Goal: Entertainment & Leisure: Browse casually

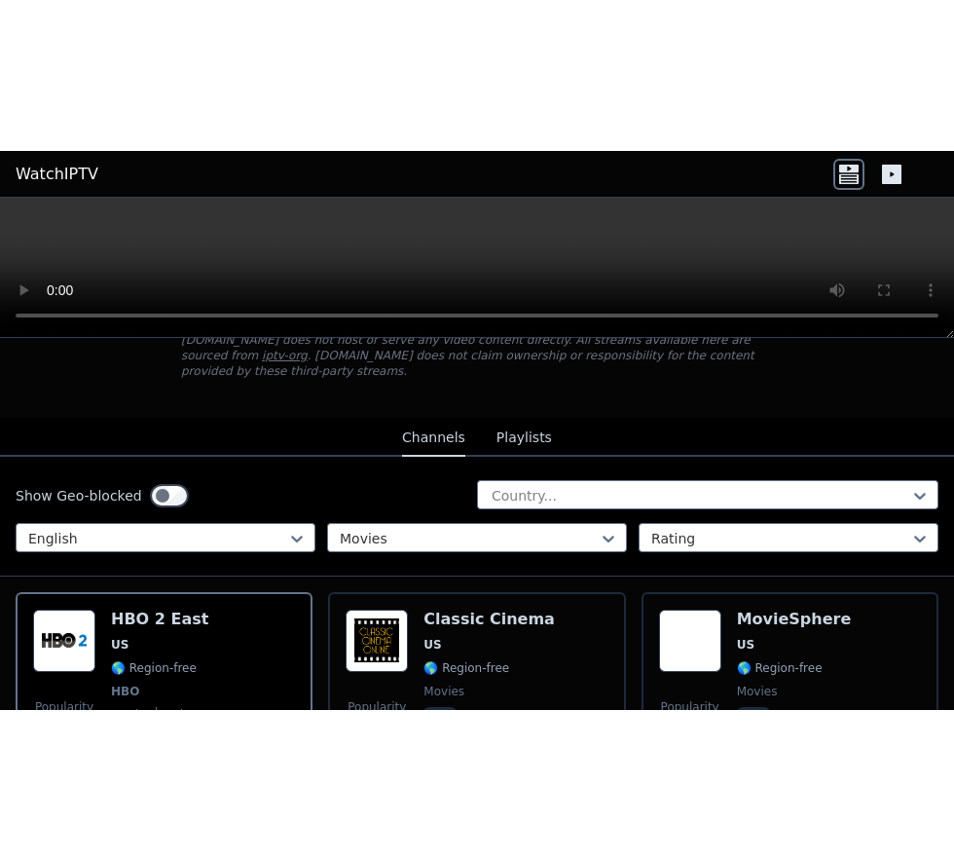
scroll to position [134, 0]
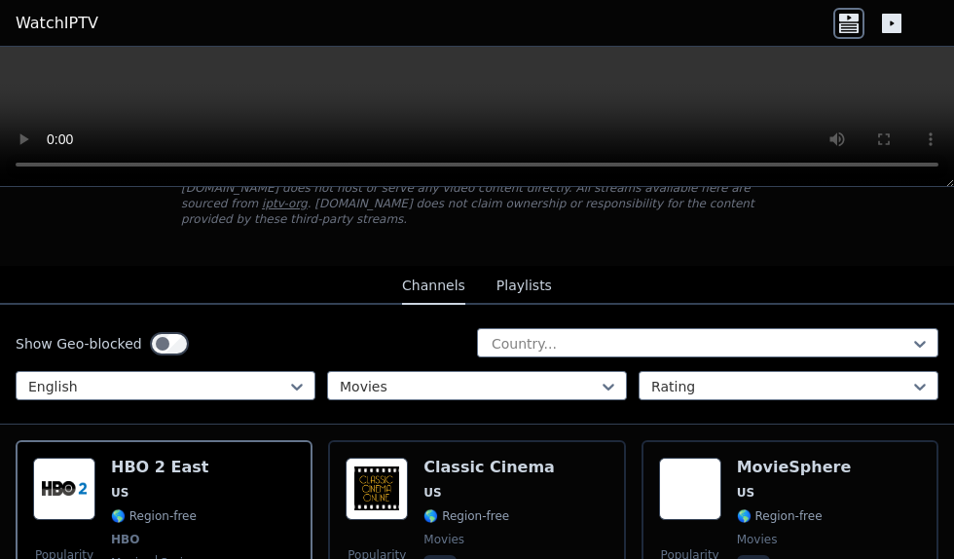
click at [116, 485] on span "US" at bounding box center [120, 493] width 18 height 16
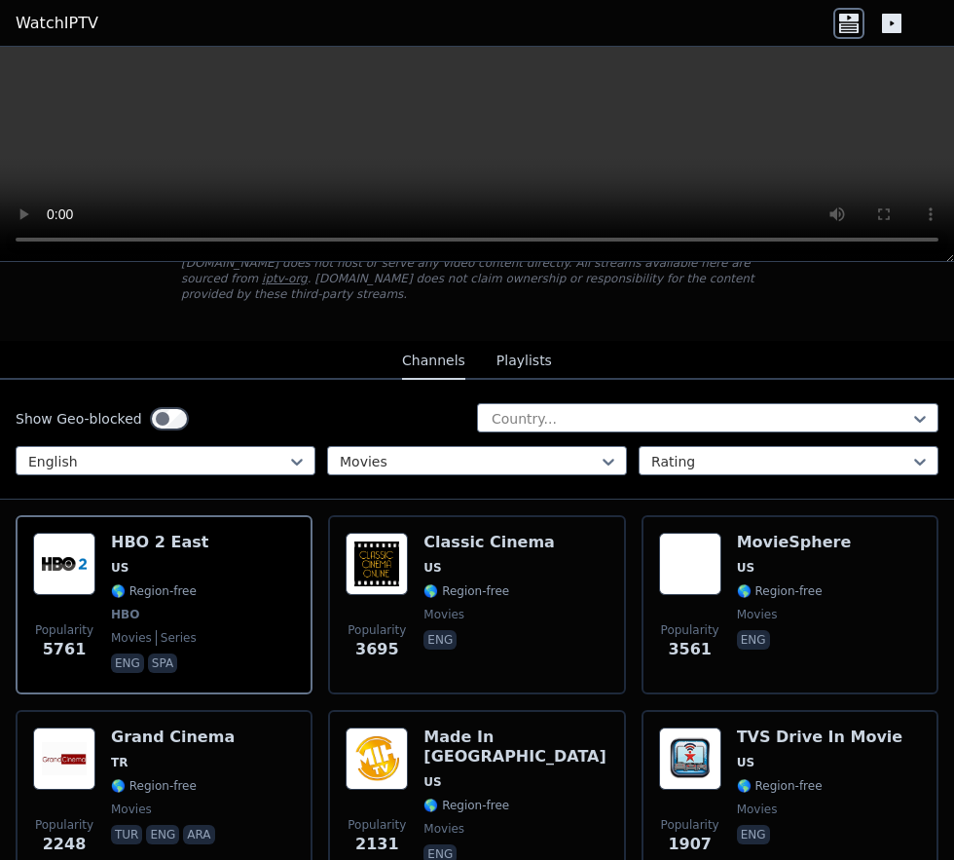
click at [728, 558] on div "Popularity 3561 MovieSphere US 🌎 Region-free movies eng" at bounding box center [790, 605] width 262 height 144
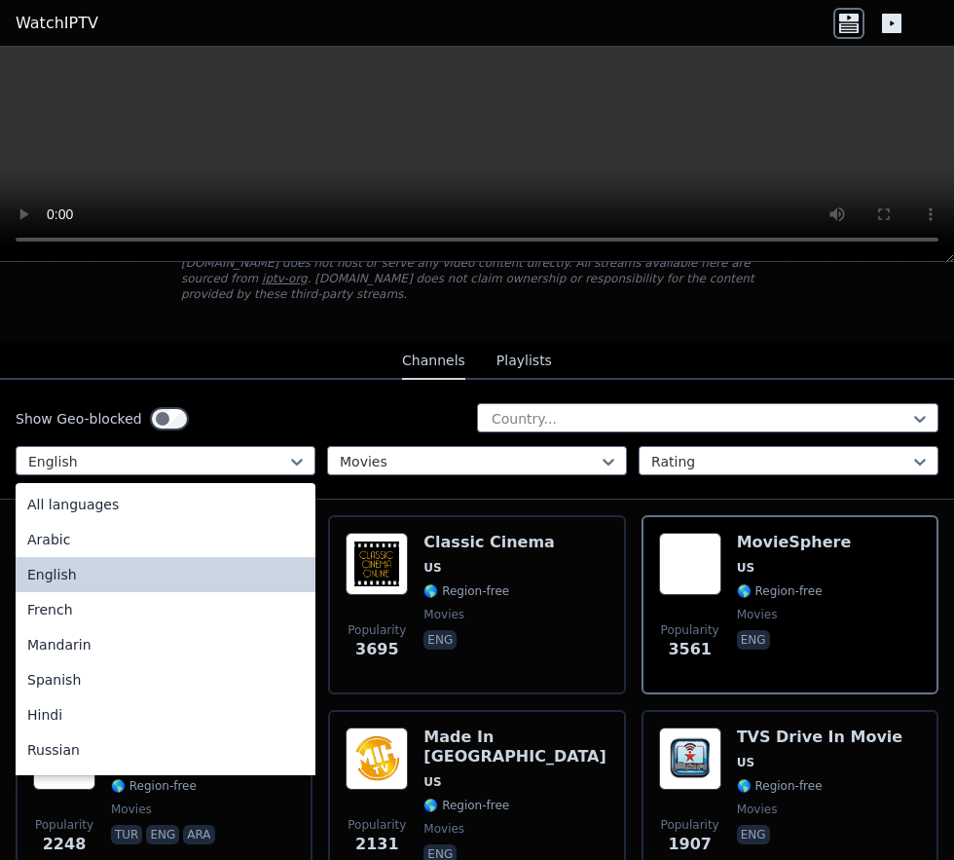
scroll to position [3415, 0]
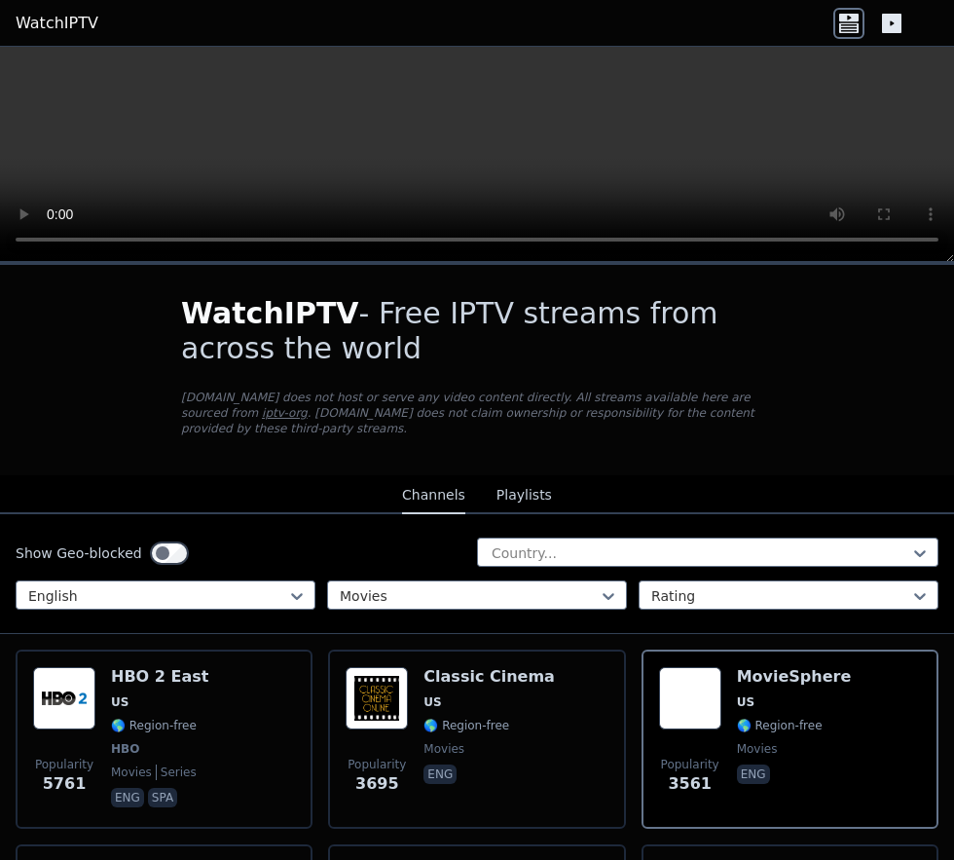
click at [161, 558] on span "🌎 Region-free" at bounding box center [154, 726] width 86 height 16
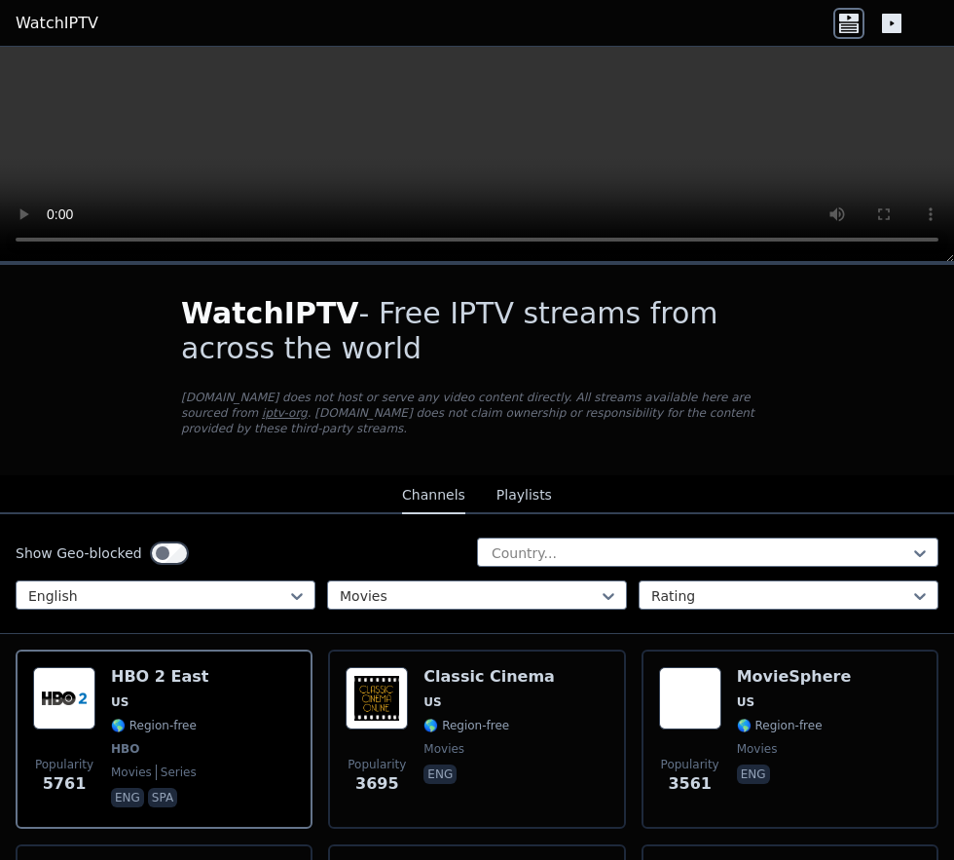
click at [750, 558] on span "🌎 Region-free" at bounding box center [780, 726] width 86 height 16
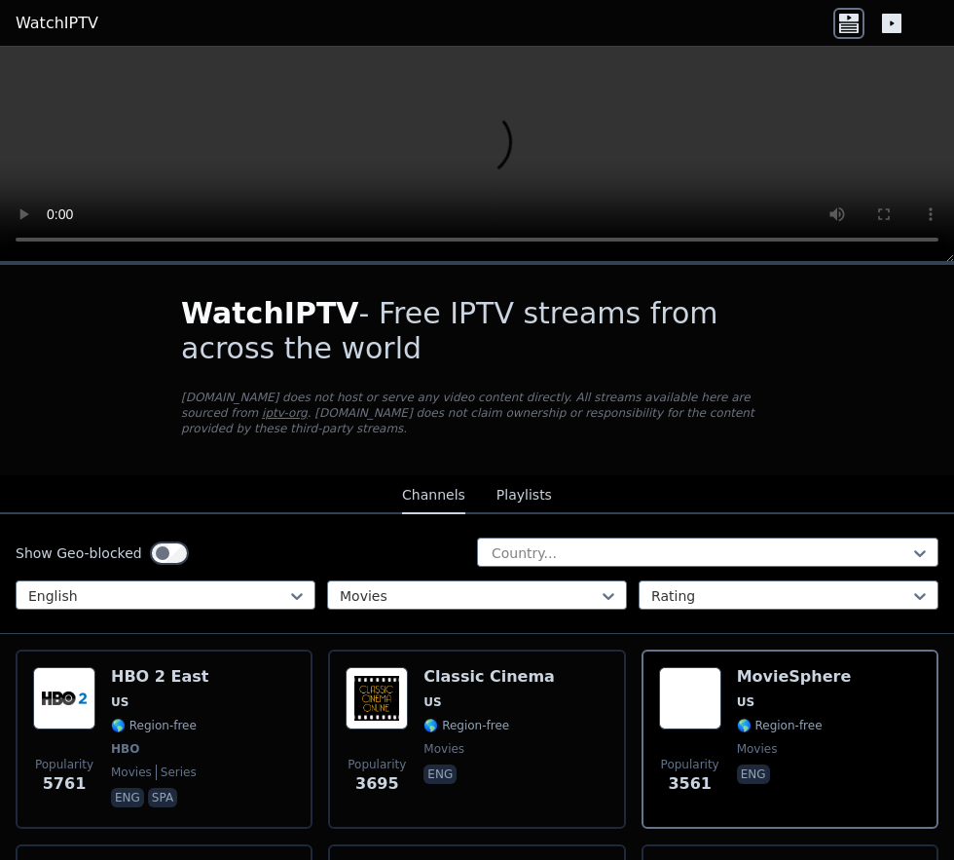
scroll to position [3415, 0]
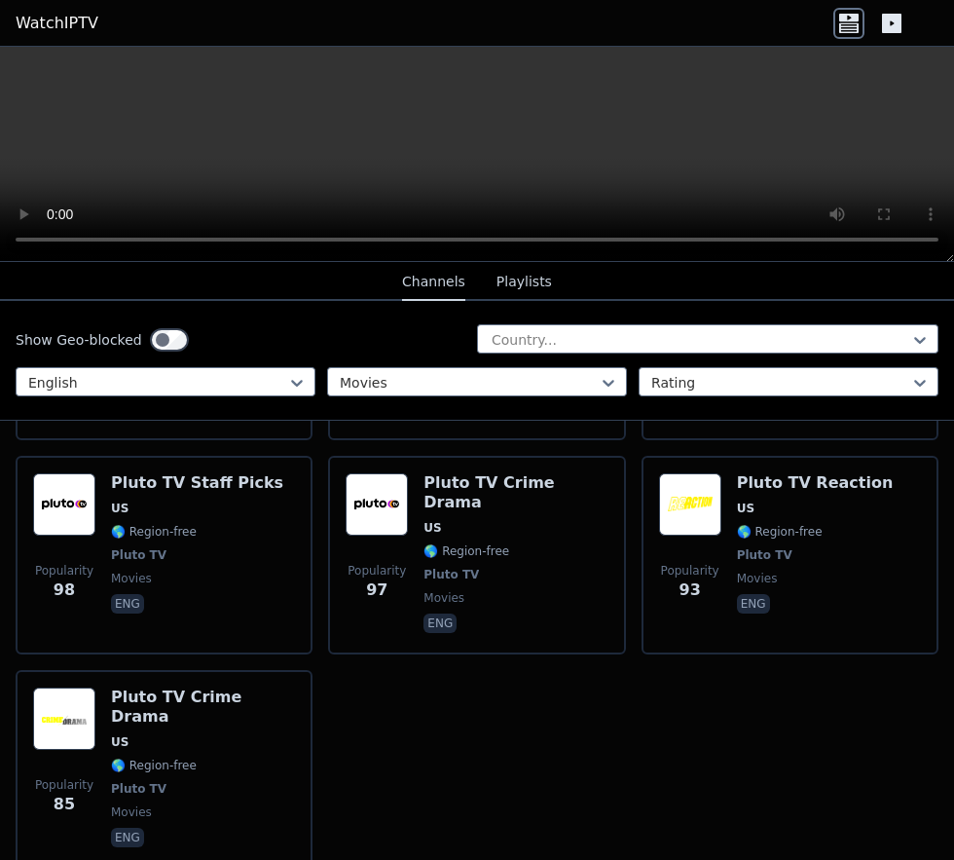
click at [147, 558] on span "Pluto TV" at bounding box center [139, 789] width 56 height 16
click at [770, 493] on div "Pluto TV Reaction US 🌎 Region-free Pluto TV movies eng" at bounding box center [815, 555] width 157 height 164
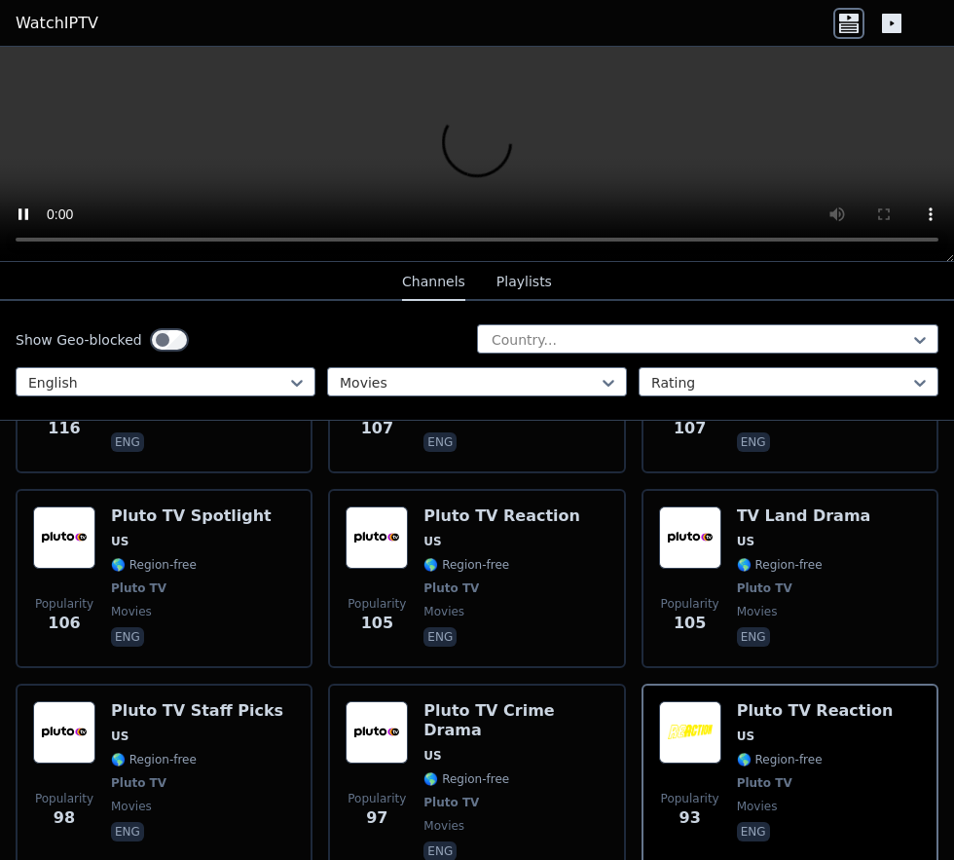
scroll to position [3198, 0]
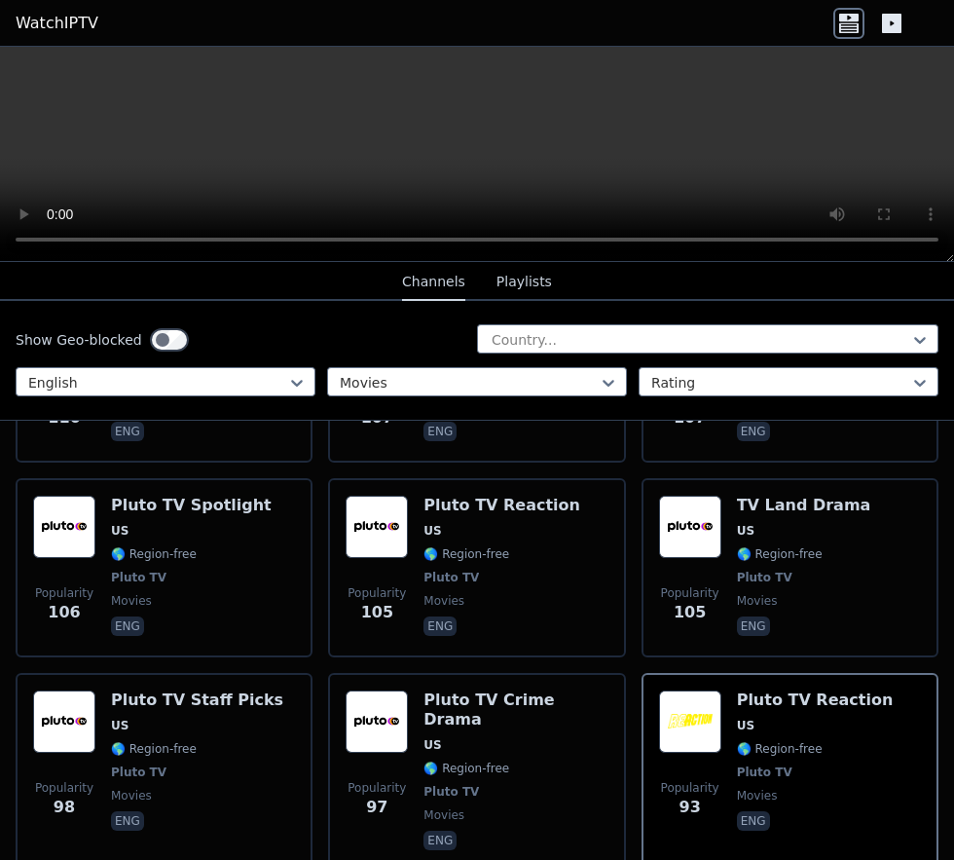
click at [126, 558] on span "🌎 Region-free" at bounding box center [154, 749] width 86 height 16
click at [151, 546] on span "🌎 Region-free" at bounding box center [154, 554] width 86 height 16
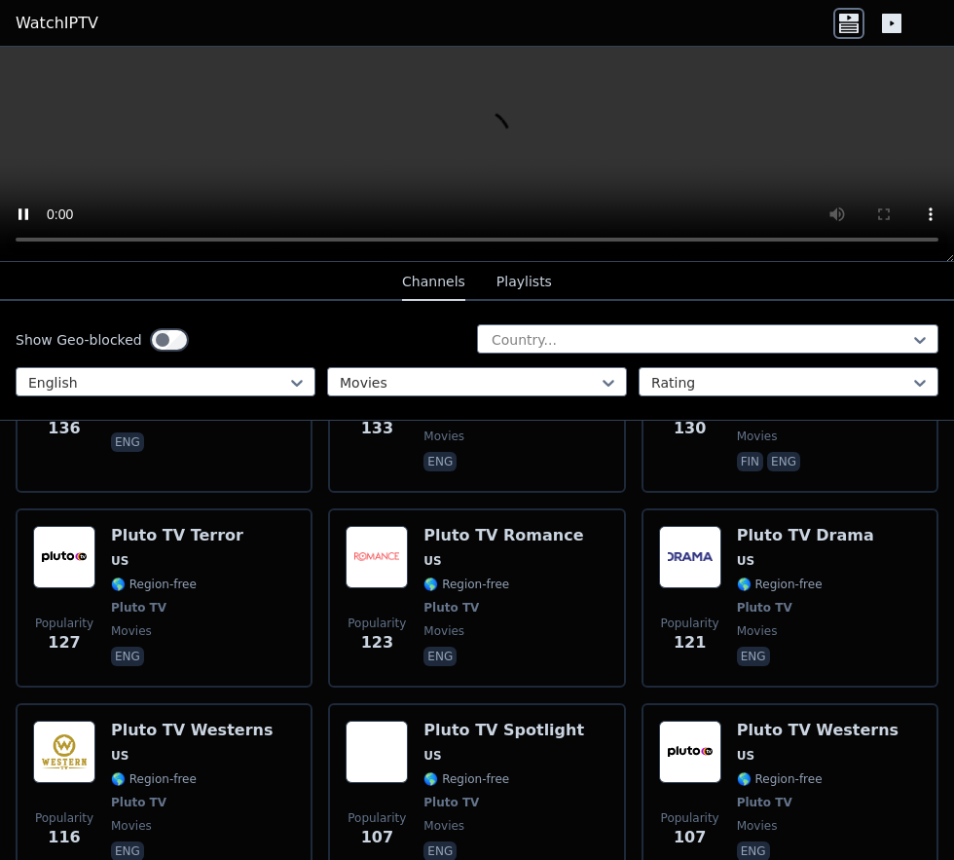
scroll to position [2732, 0]
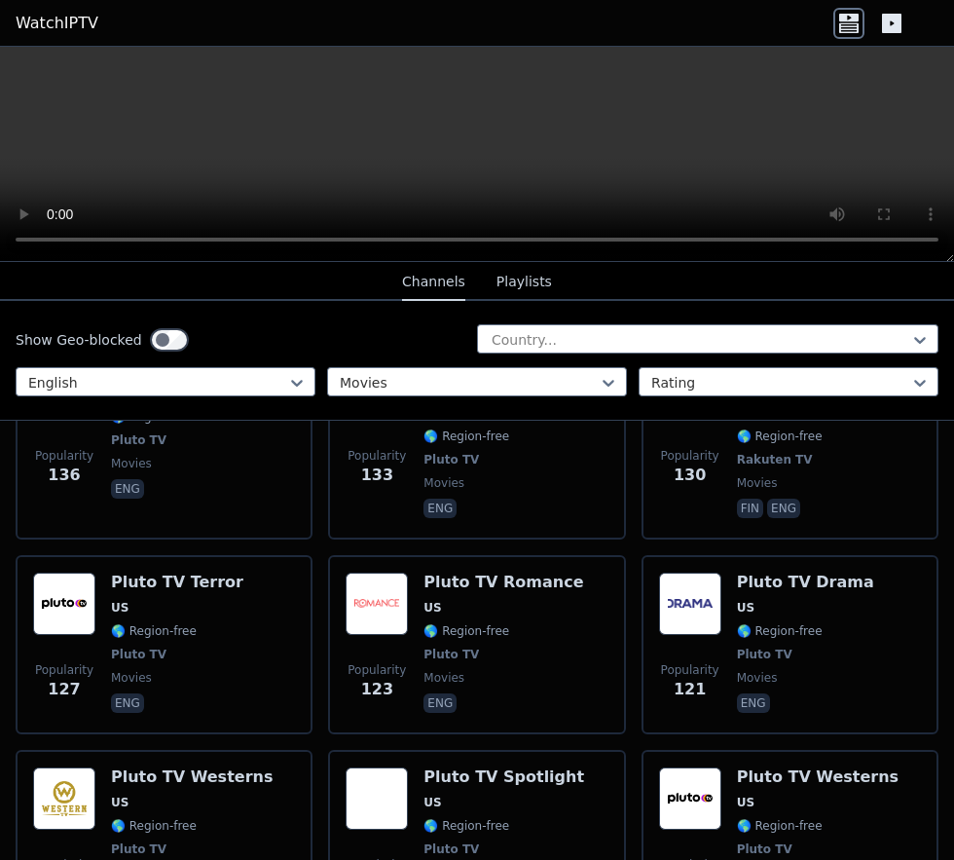
click at [740, 558] on div "Pluto TV Westerns US 🌎 Region-free Pluto TV movies eng" at bounding box center [818, 839] width 162 height 144
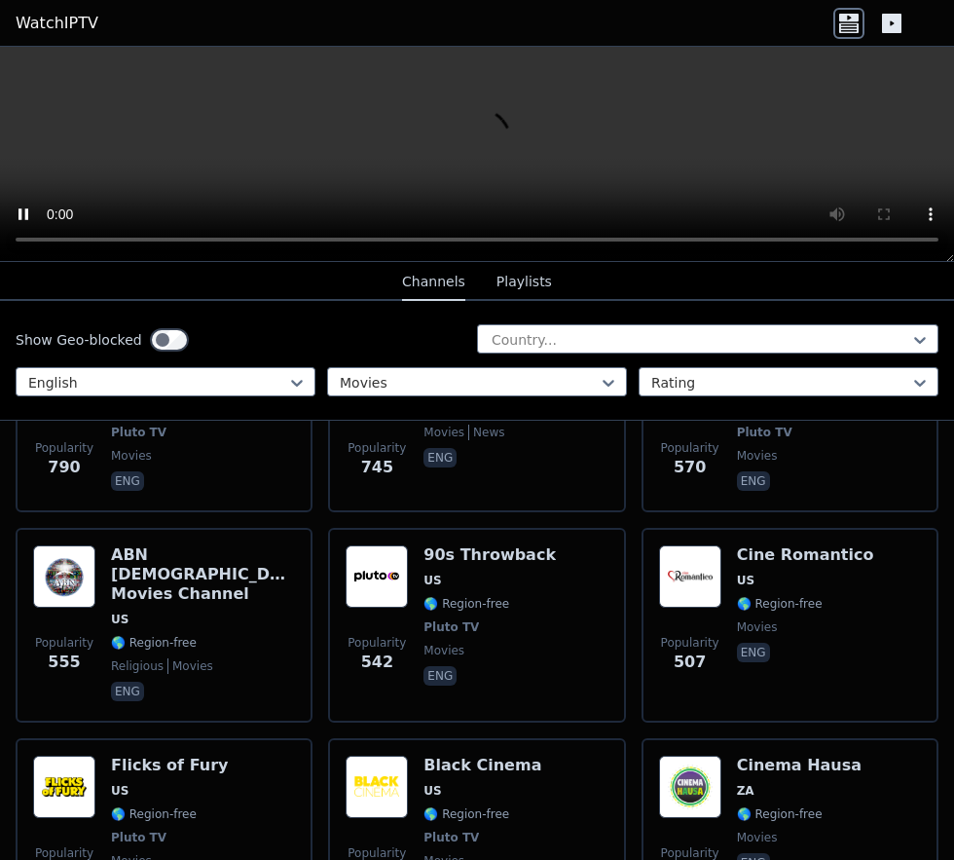
scroll to position [0, 0]
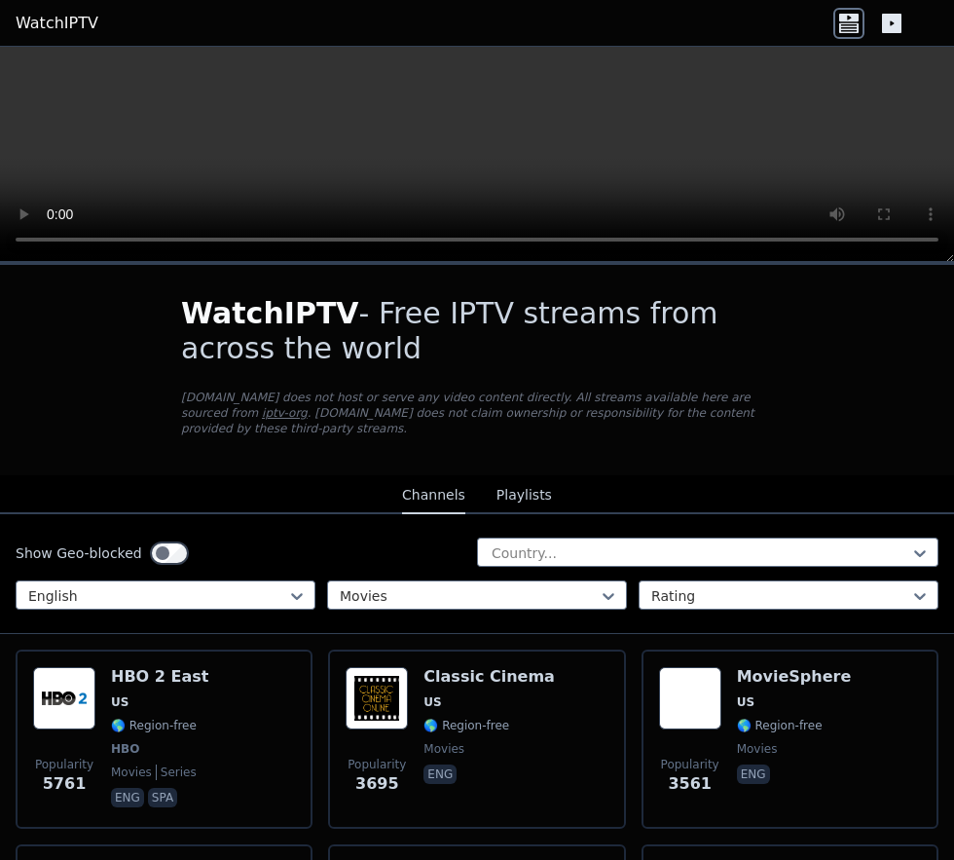
click at [743, 558] on div "MovieSphere US 🌎 Region-free movies eng" at bounding box center [794, 739] width 115 height 144
click at [140, 558] on span "🌎 Region-free" at bounding box center [154, 726] width 86 height 16
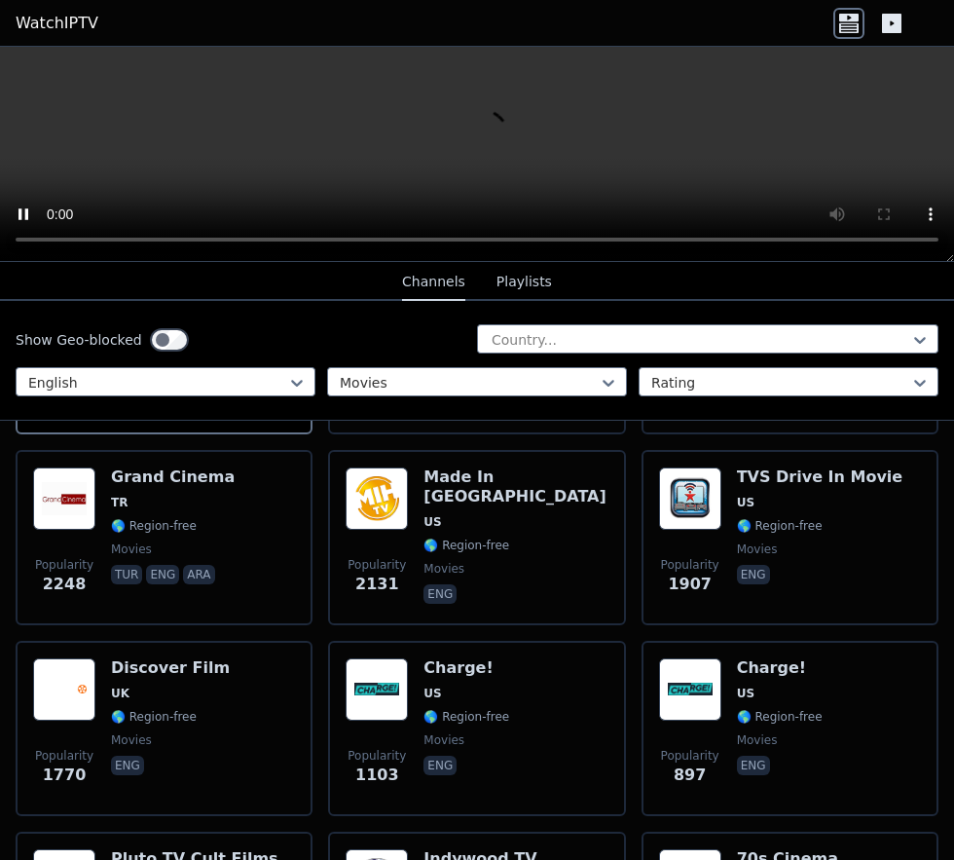
scroll to position [397, 0]
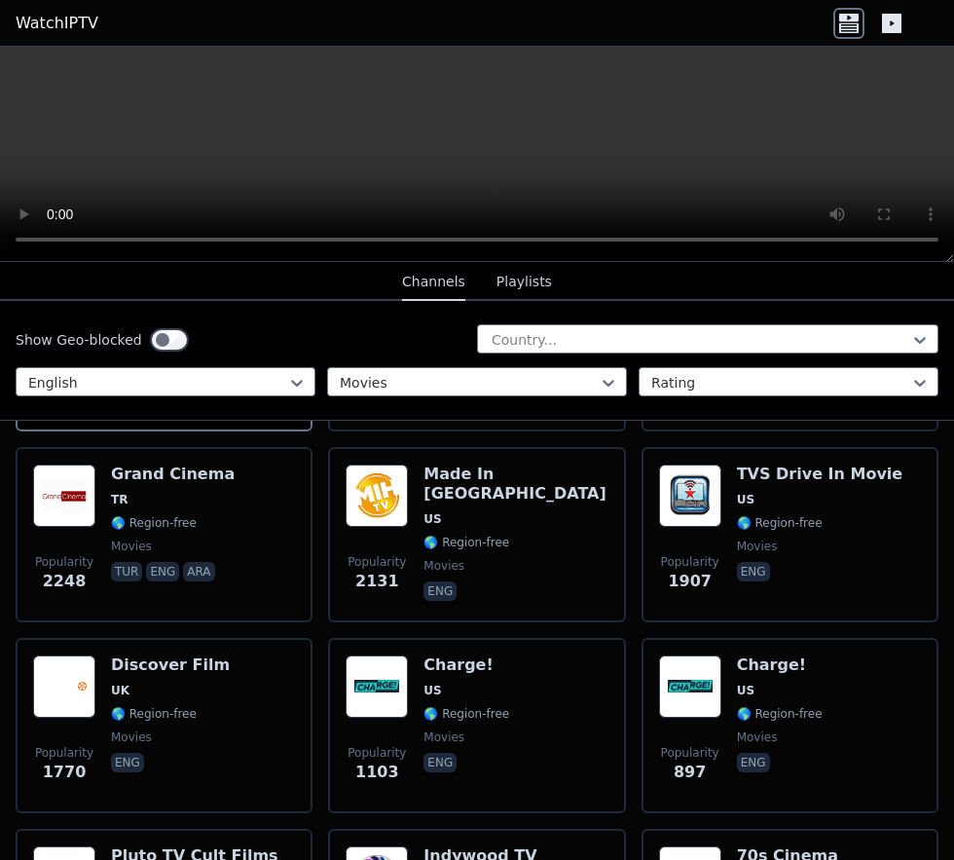
click at [462, 535] on span "🌎 Region-free" at bounding box center [467, 543] width 86 height 16
click at [754, 539] on span "movies" at bounding box center [757, 547] width 41 height 16
click at [124, 558] on span "🌎 Region-free" at bounding box center [154, 714] width 86 height 16
click at [470, 558] on div "Charge! US 🌎 Region-free movies eng" at bounding box center [467, 725] width 86 height 140
click at [726, 558] on div "Popularity 897 Charge! US 🌎 Region-free movies eng" at bounding box center [790, 725] width 262 height 140
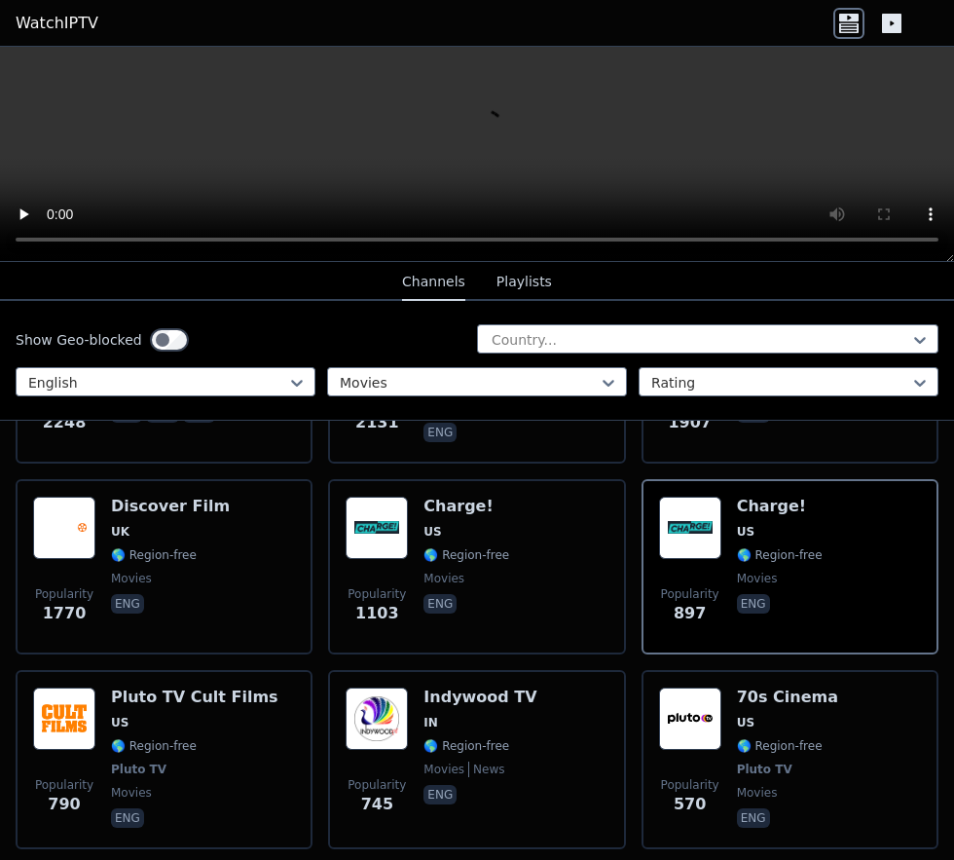
scroll to position [557, 0]
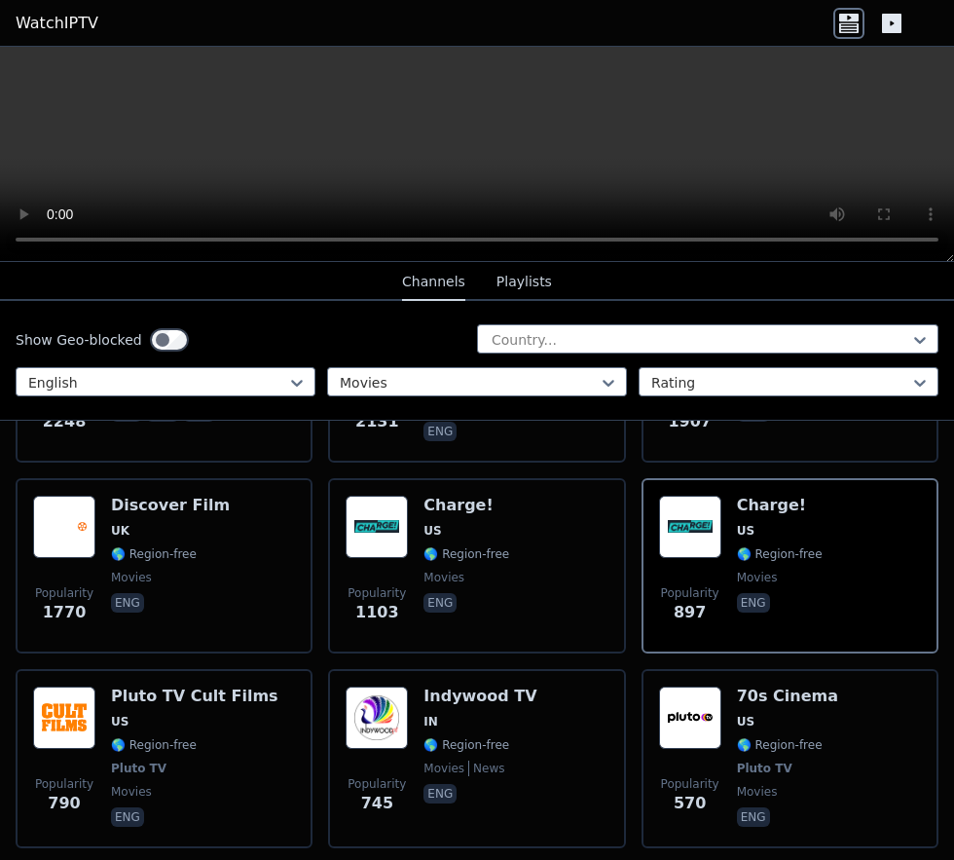
click at [124, 558] on span "🌎 Region-free" at bounding box center [154, 745] width 86 height 16
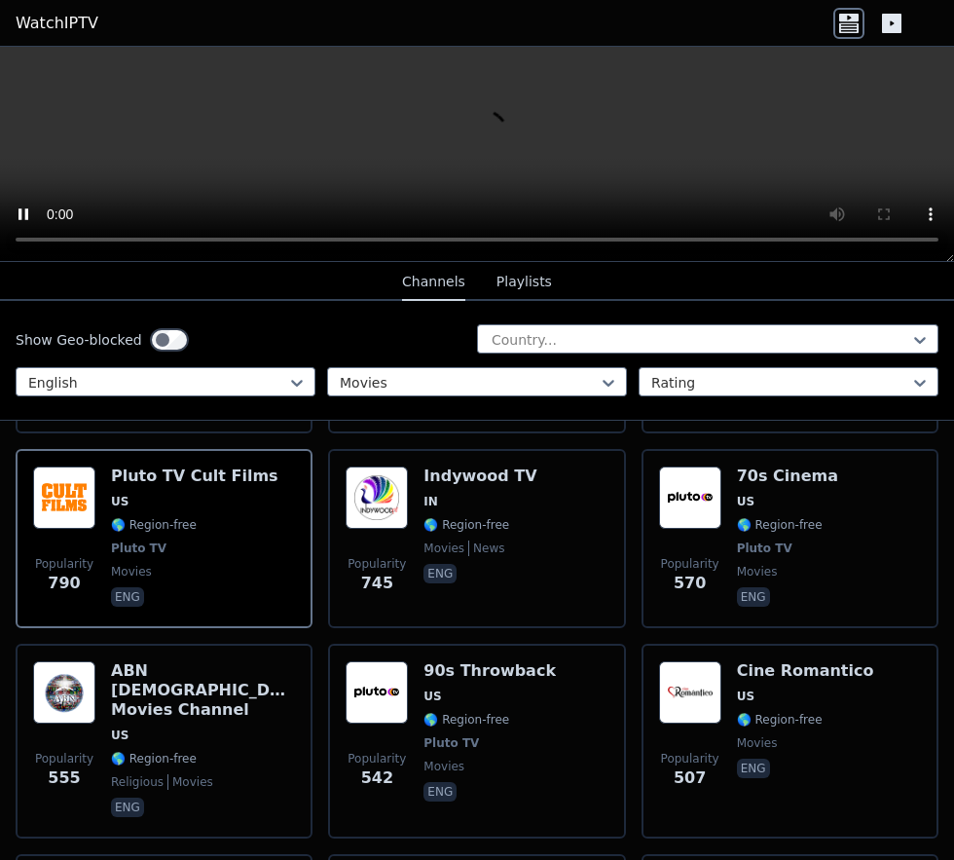
scroll to position [786, 0]
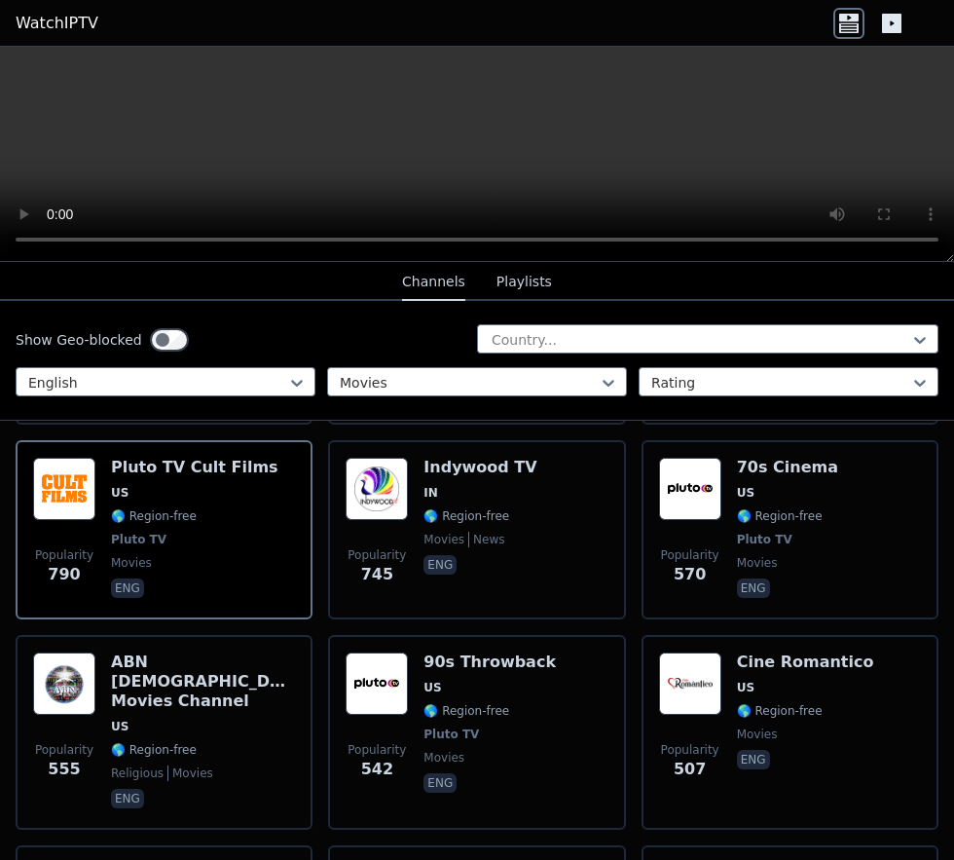
click at [732, 515] on div "Popularity 570 70s Cinema US 🌎 Region-free Pluto TV movies eng" at bounding box center [790, 530] width 262 height 144
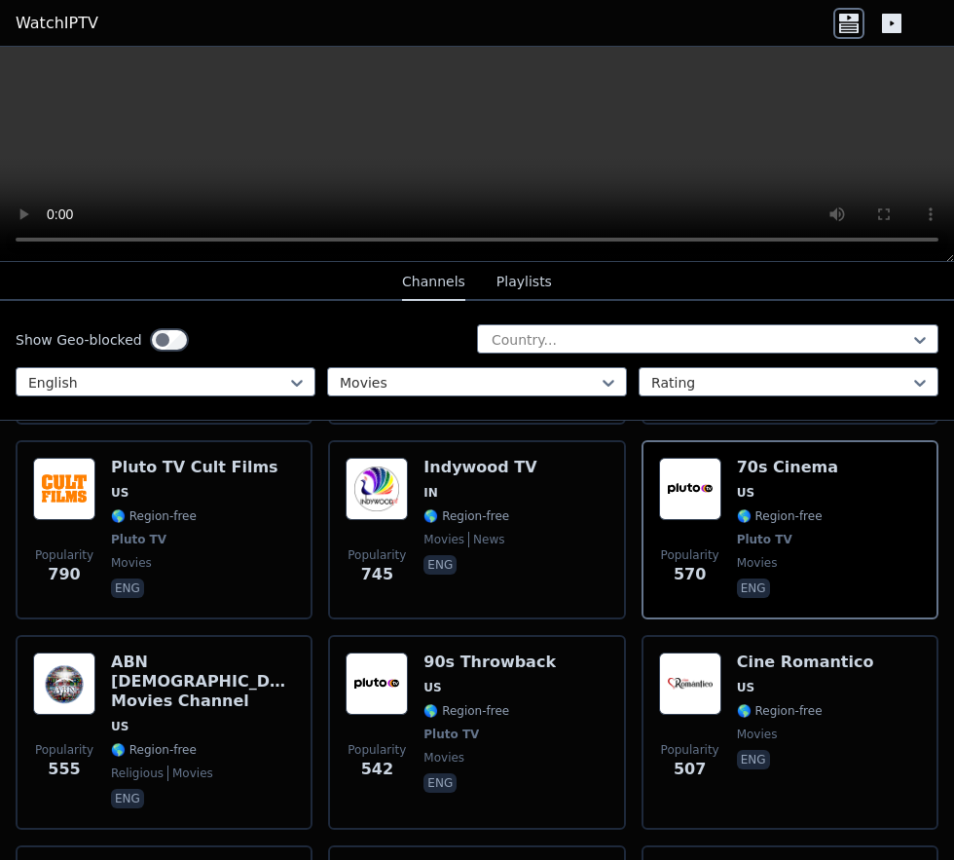
click at [449, 558] on span "🌎 Region-free" at bounding box center [467, 711] width 86 height 16
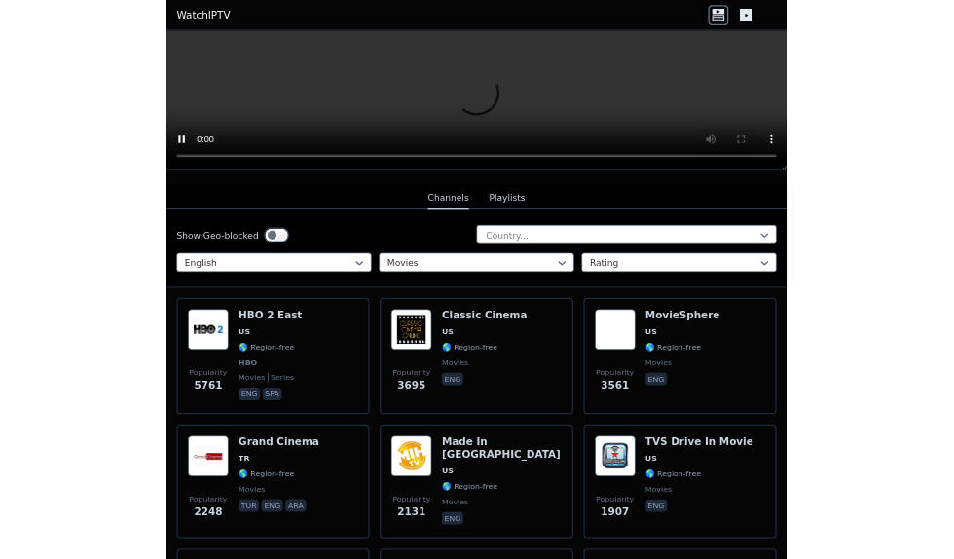
scroll to position [194, 0]
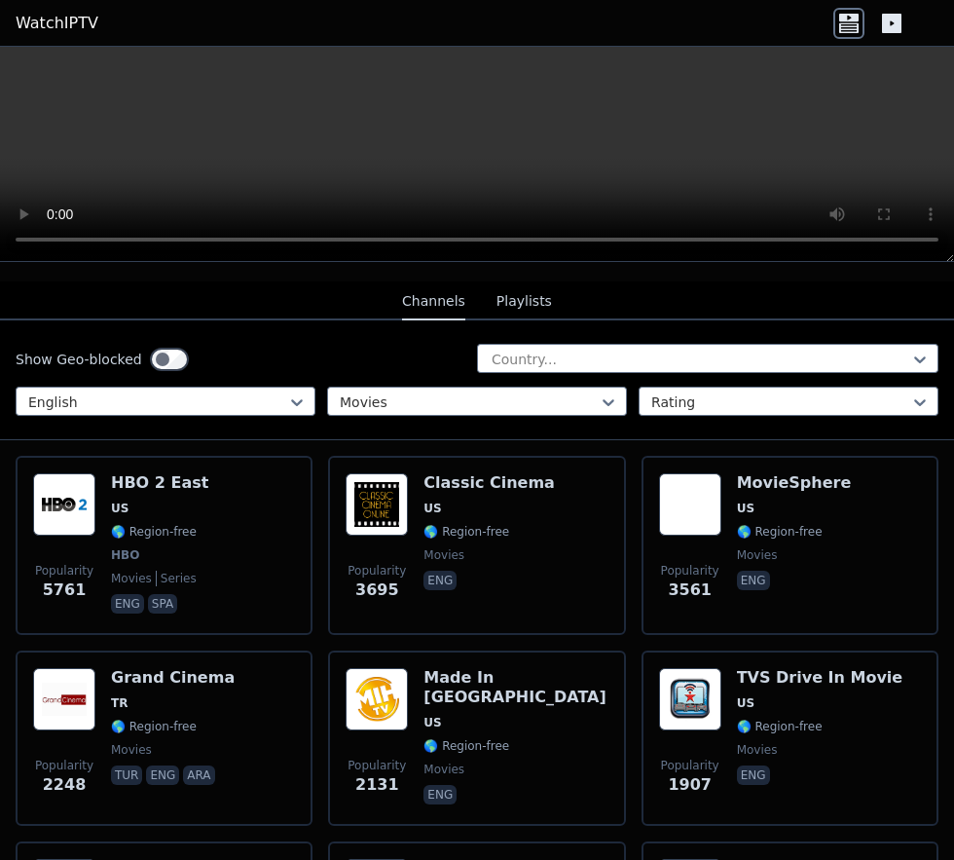
click at [727, 546] on div "Popularity 3561 MovieSphere US 🌎 Region-free movies eng" at bounding box center [790, 545] width 262 height 144
click at [133, 547] on span "HBO" at bounding box center [125, 555] width 28 height 16
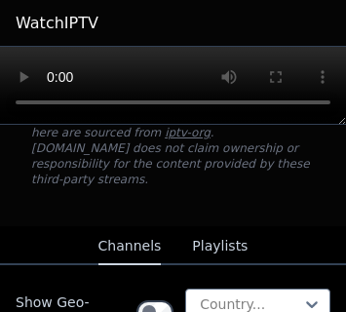
click at [247, 247] on button "Playlists" at bounding box center [220, 246] width 56 height 37
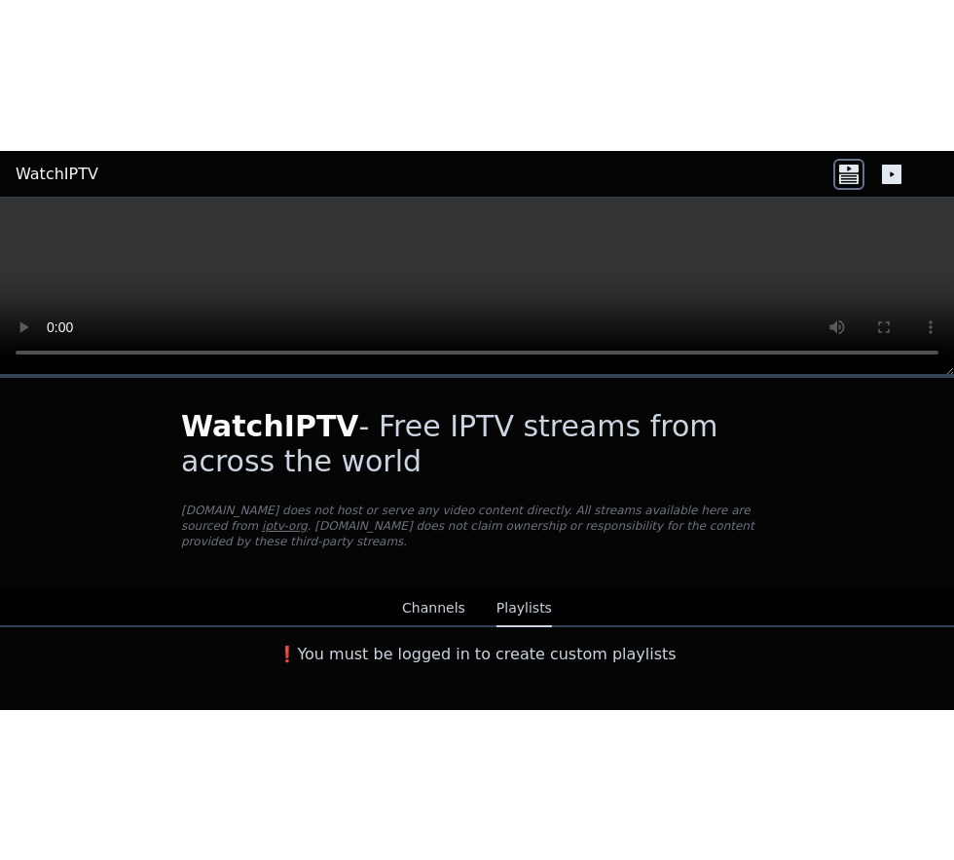
scroll to position [0, 0]
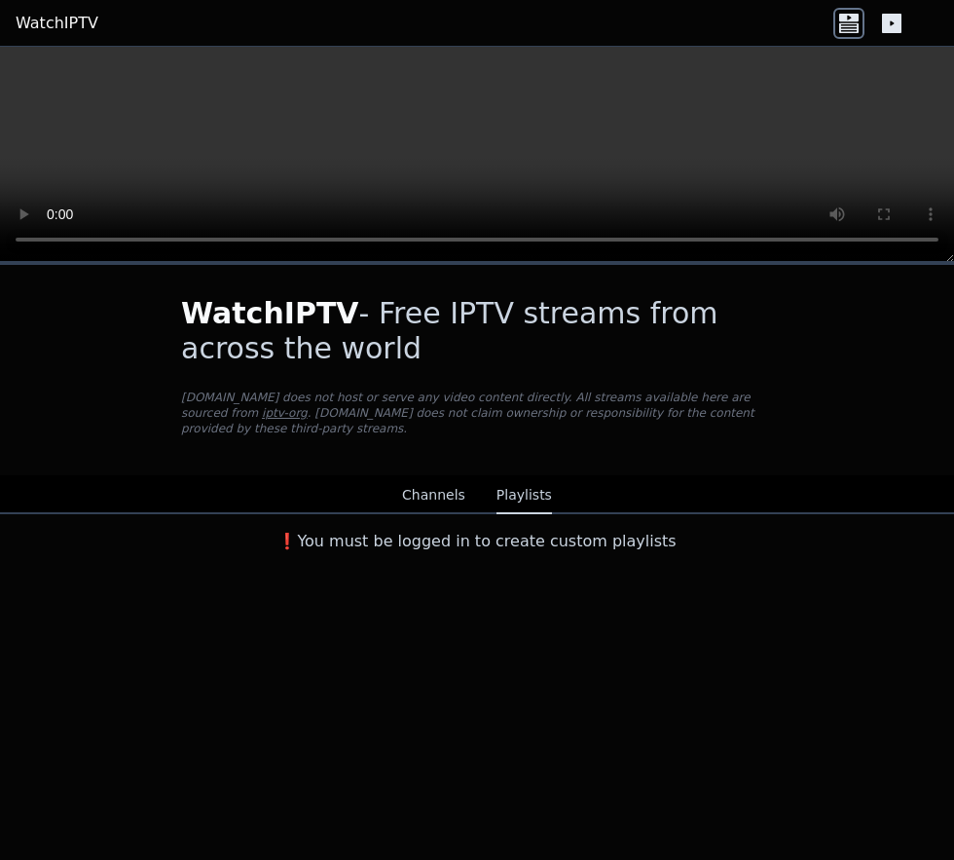
click at [422, 478] on button "Channels" at bounding box center [433, 495] width 63 height 37
